Goal: Task Accomplishment & Management: Use online tool/utility

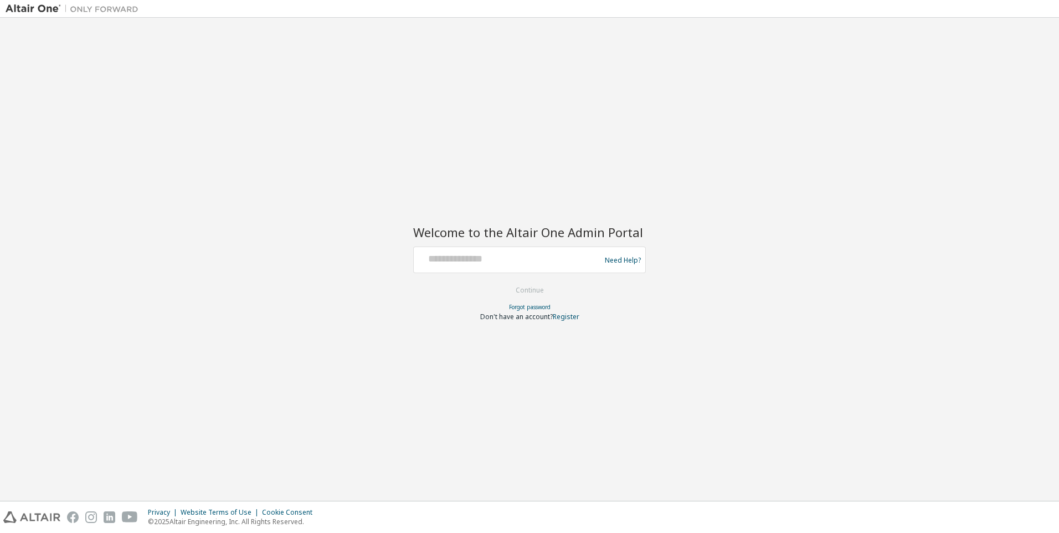
click at [547, 265] on div at bounding box center [508, 259] width 181 height 21
drag, startPoint x: 547, startPoint y: 265, endPoint x: 559, endPoint y: 265, distance: 12.2
click at [559, 265] on div at bounding box center [508, 259] width 181 height 21
type input "**********"
click at [527, 285] on button "Continue" at bounding box center [530, 290] width 52 height 17
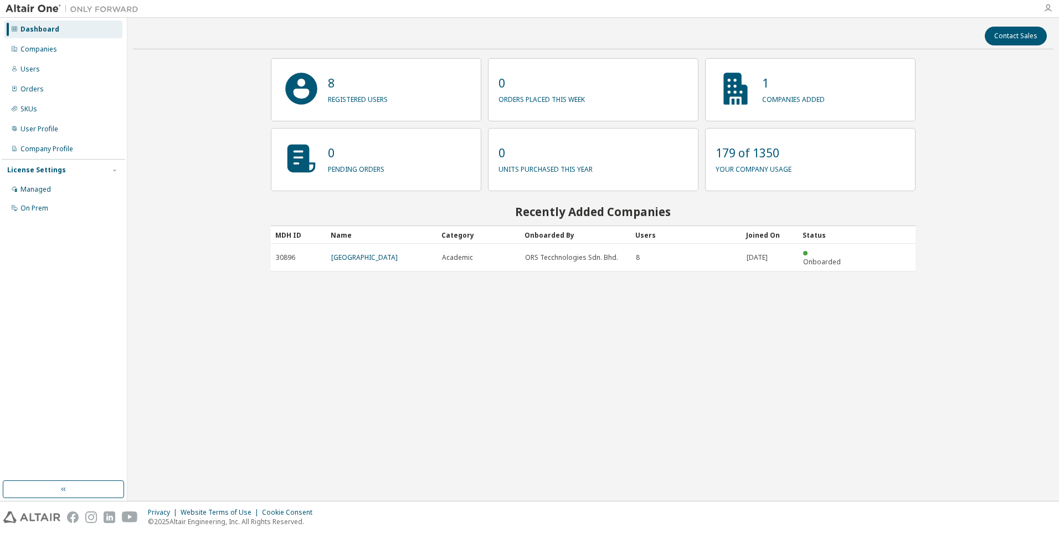
click at [1048, 8] on icon "button" at bounding box center [1048, 8] width 9 height 9
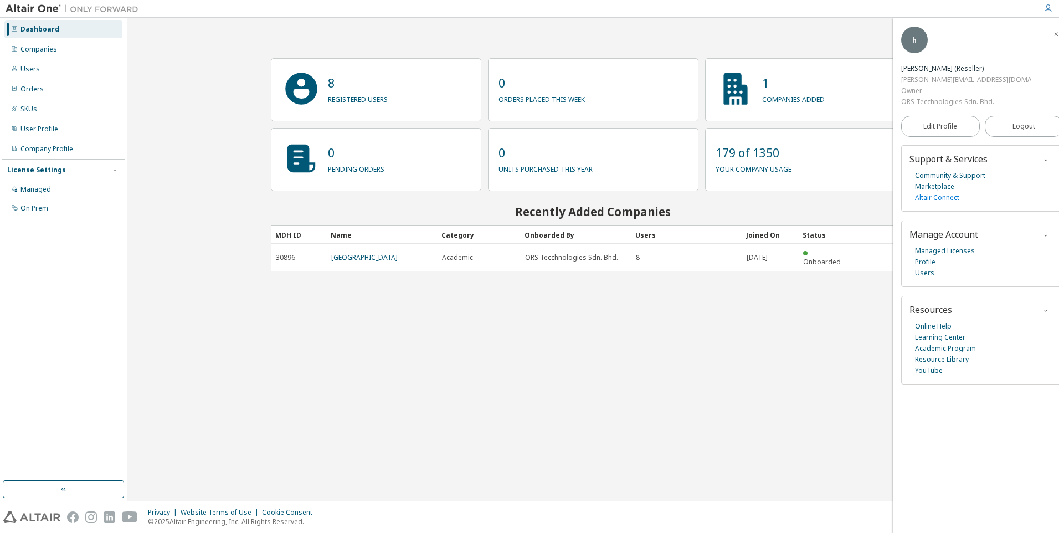
click at [923, 192] on link "Altair Connect" at bounding box center [937, 197] width 44 height 11
